Goal: Task Accomplishment & Management: Manage account settings

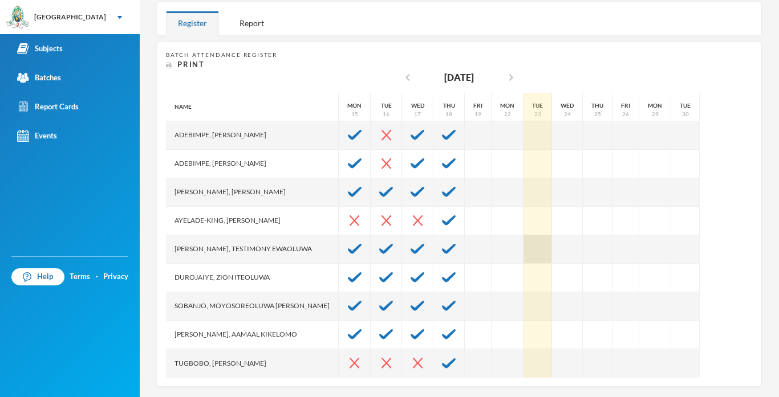
scroll to position [192, 0]
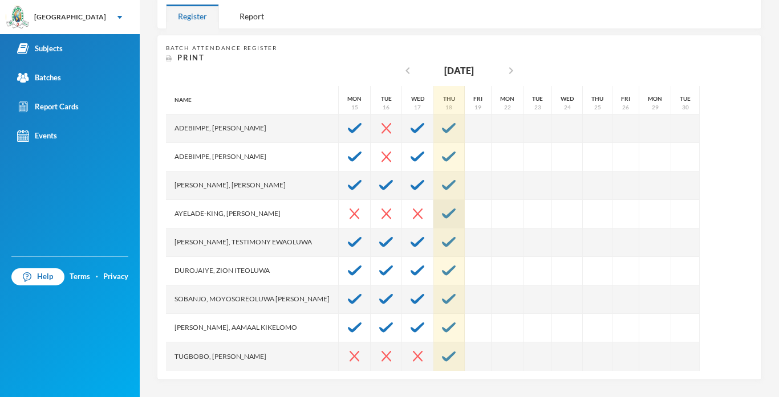
click at [448, 214] on img at bounding box center [449, 214] width 14 height 10
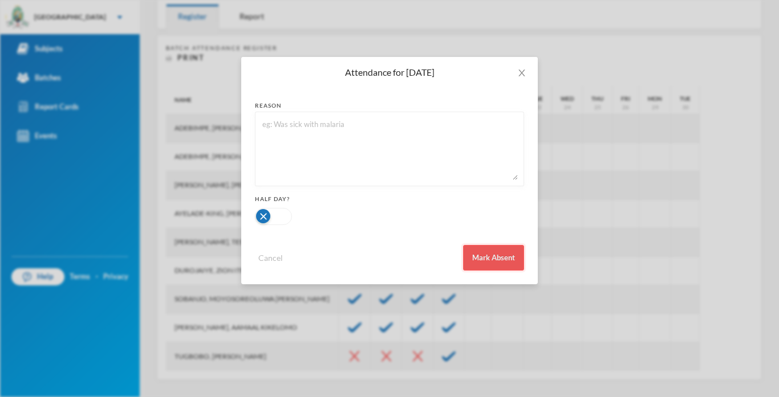
click at [491, 258] on button "Mark Absent" at bounding box center [493, 258] width 61 height 26
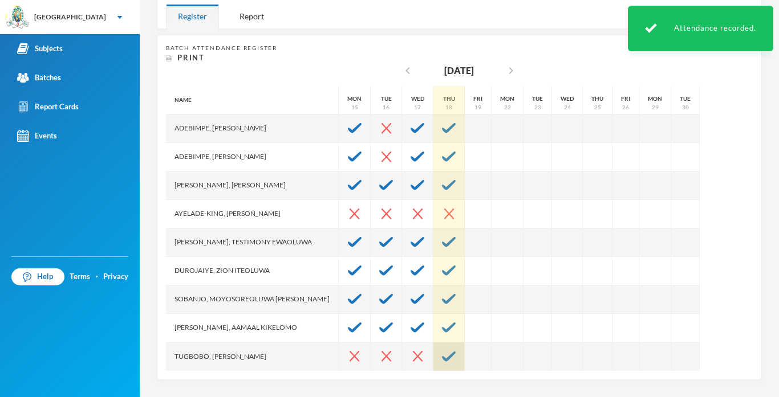
click at [442, 355] on img at bounding box center [449, 357] width 14 height 10
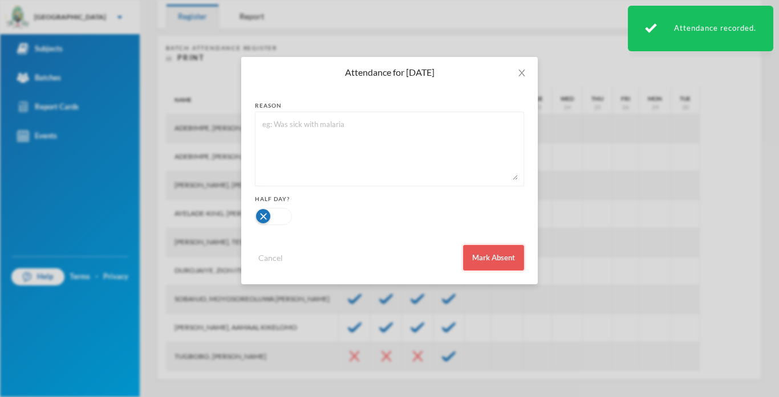
click at [475, 258] on button "Mark Absent" at bounding box center [493, 258] width 61 height 26
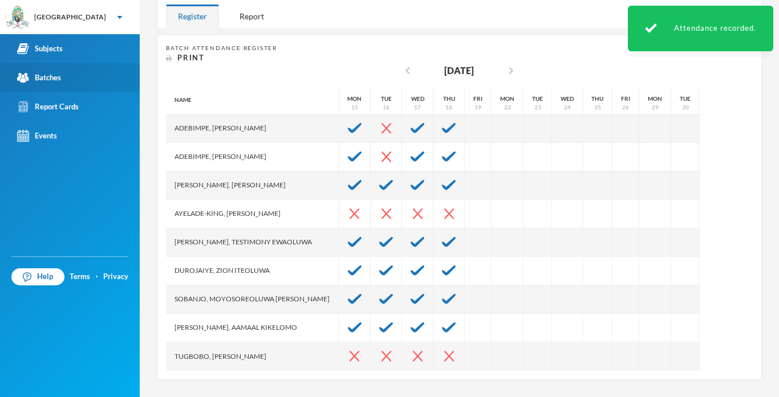
click at [75, 78] on link "Batches" at bounding box center [70, 77] width 140 height 29
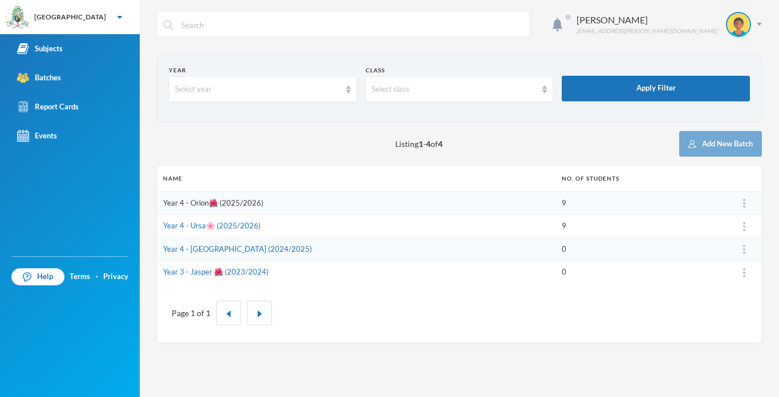
click at [242, 203] on link "Year 4 - Orion🌺 (2025/2026)" at bounding box center [213, 202] width 100 height 9
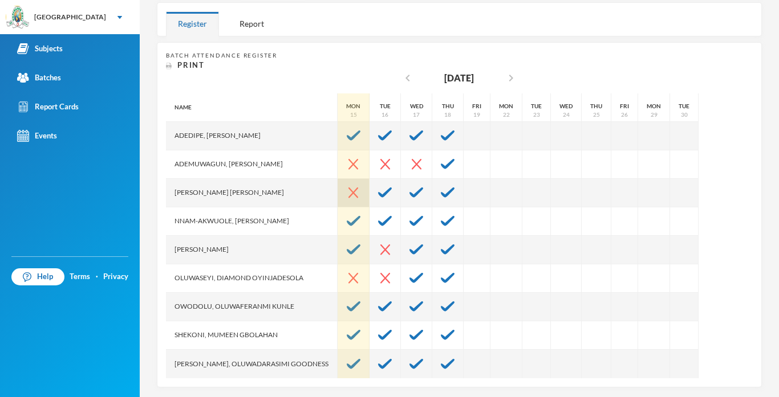
scroll to position [192, 0]
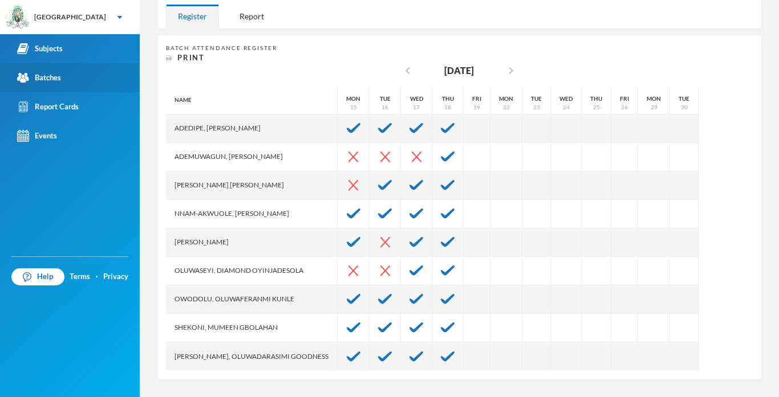
click at [47, 80] on div "Batches" at bounding box center [39, 78] width 44 height 12
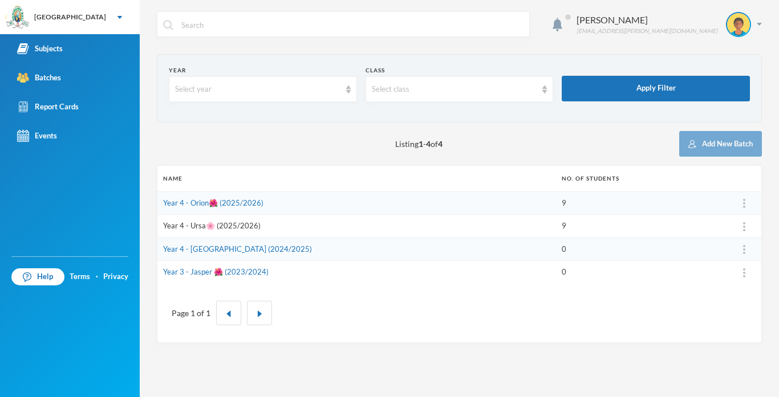
click at [235, 226] on link "Year 4 - Ursa🌸 (2025/2026)" at bounding box center [211, 225] width 97 height 9
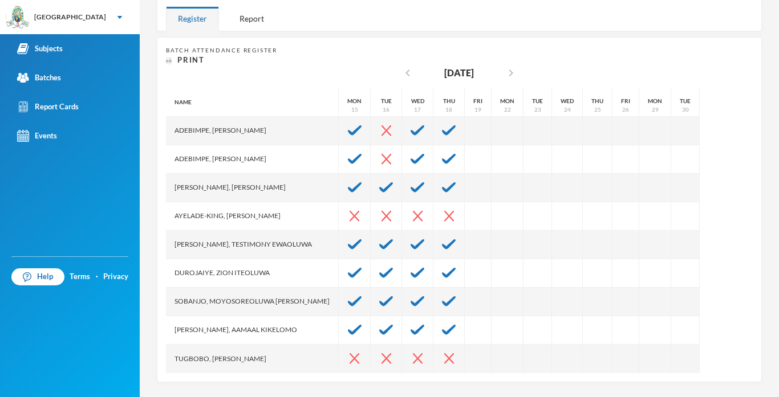
scroll to position [192, 0]
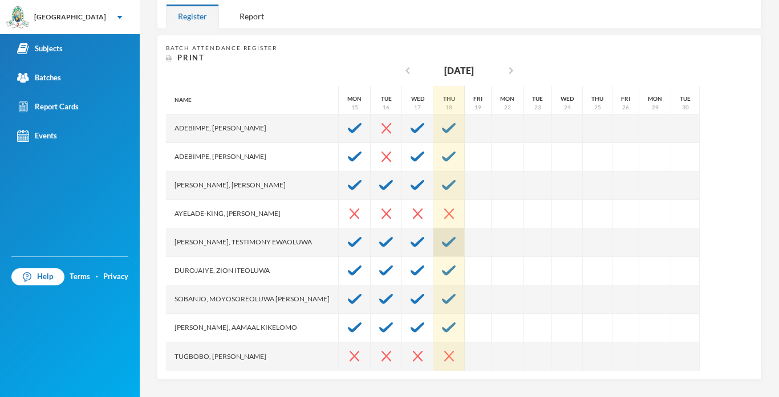
click at [442, 244] on img at bounding box center [449, 242] width 14 height 10
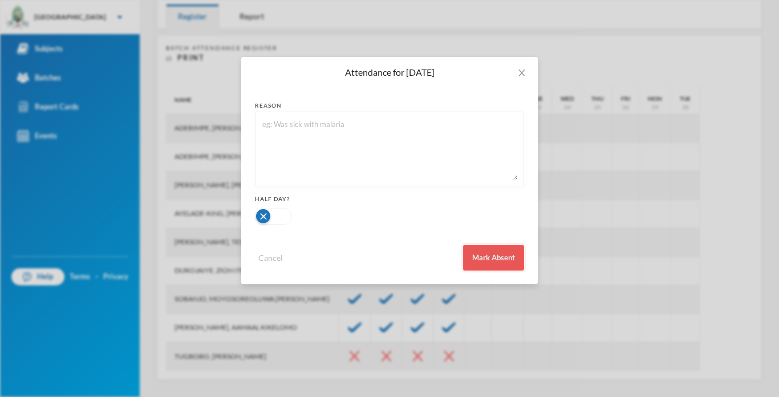
click at [477, 253] on button "Mark Absent" at bounding box center [493, 258] width 61 height 26
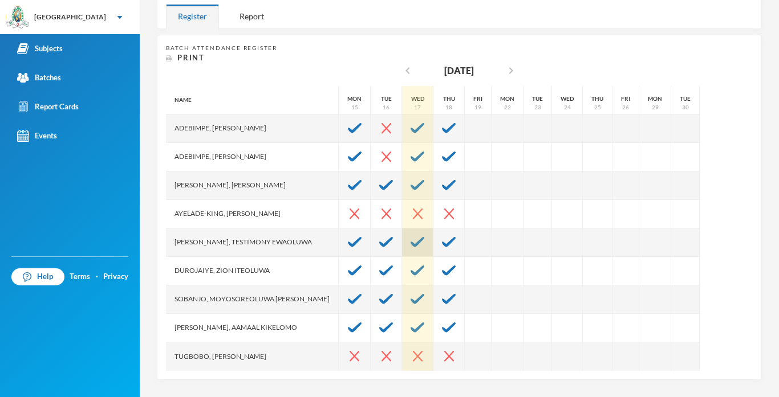
click at [413, 243] on img at bounding box center [417, 242] width 14 height 10
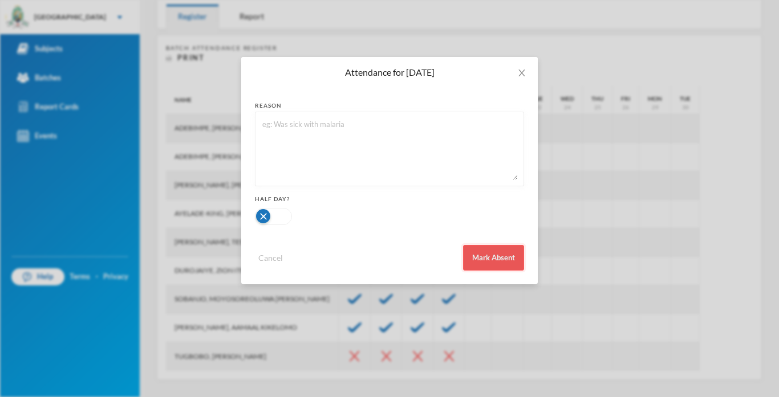
click at [490, 256] on button "Mark Absent" at bounding box center [493, 258] width 61 height 26
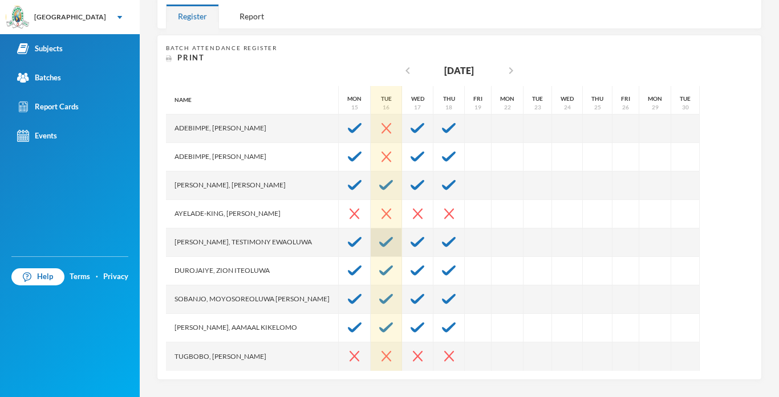
click at [379, 246] on img at bounding box center [386, 242] width 14 height 10
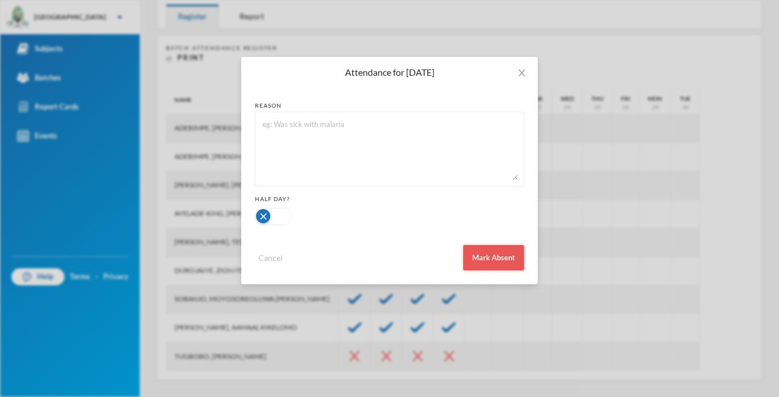
click at [487, 257] on button "Mark Absent" at bounding box center [493, 258] width 61 height 26
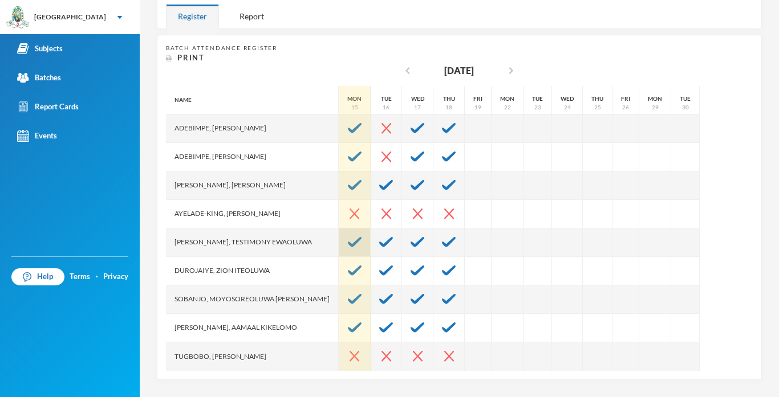
click at [353, 241] on img at bounding box center [355, 242] width 14 height 10
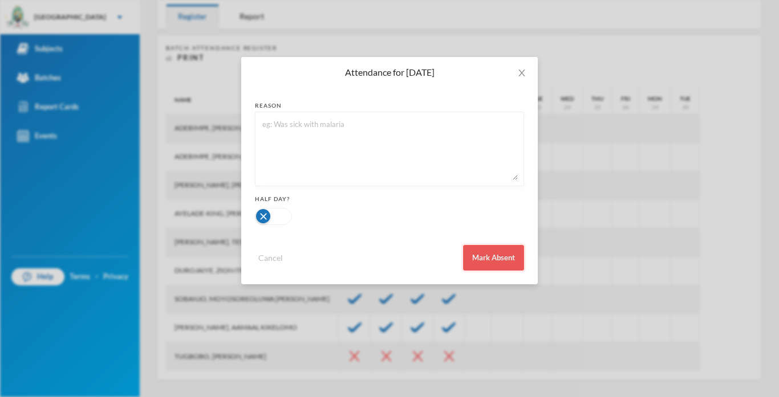
click at [499, 258] on button "Mark Absent" at bounding box center [493, 258] width 61 height 26
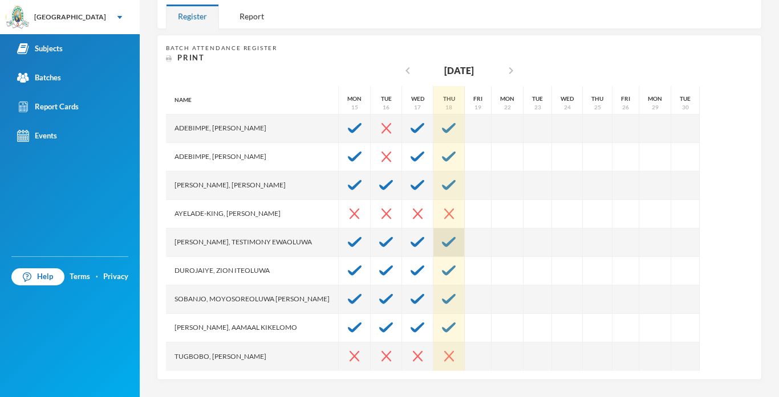
click at [442, 244] on img at bounding box center [449, 242] width 14 height 10
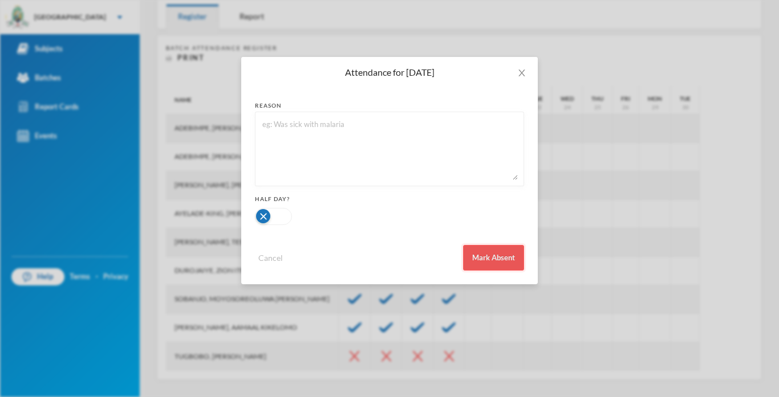
click at [478, 262] on button "Mark Absent" at bounding box center [493, 258] width 61 height 26
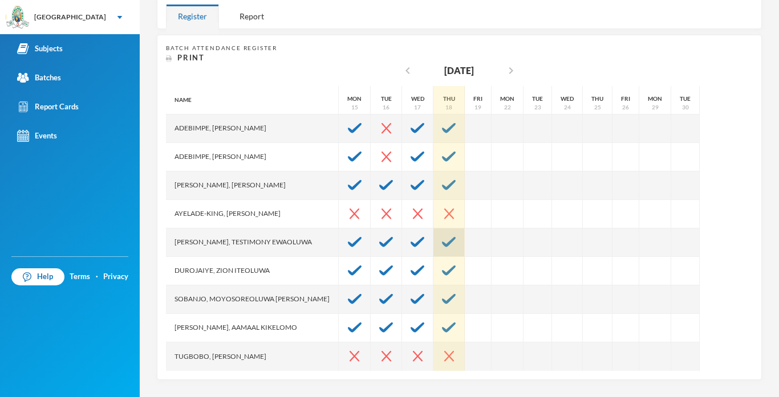
click at [433, 249] on div at bounding box center [448, 243] width 31 height 29
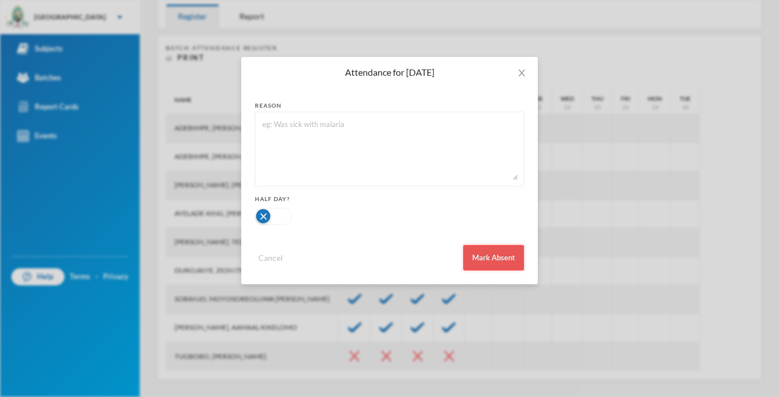
click at [465, 257] on button "Mark Absent" at bounding box center [493, 258] width 61 height 26
